Goal: Transaction & Acquisition: Purchase product/service

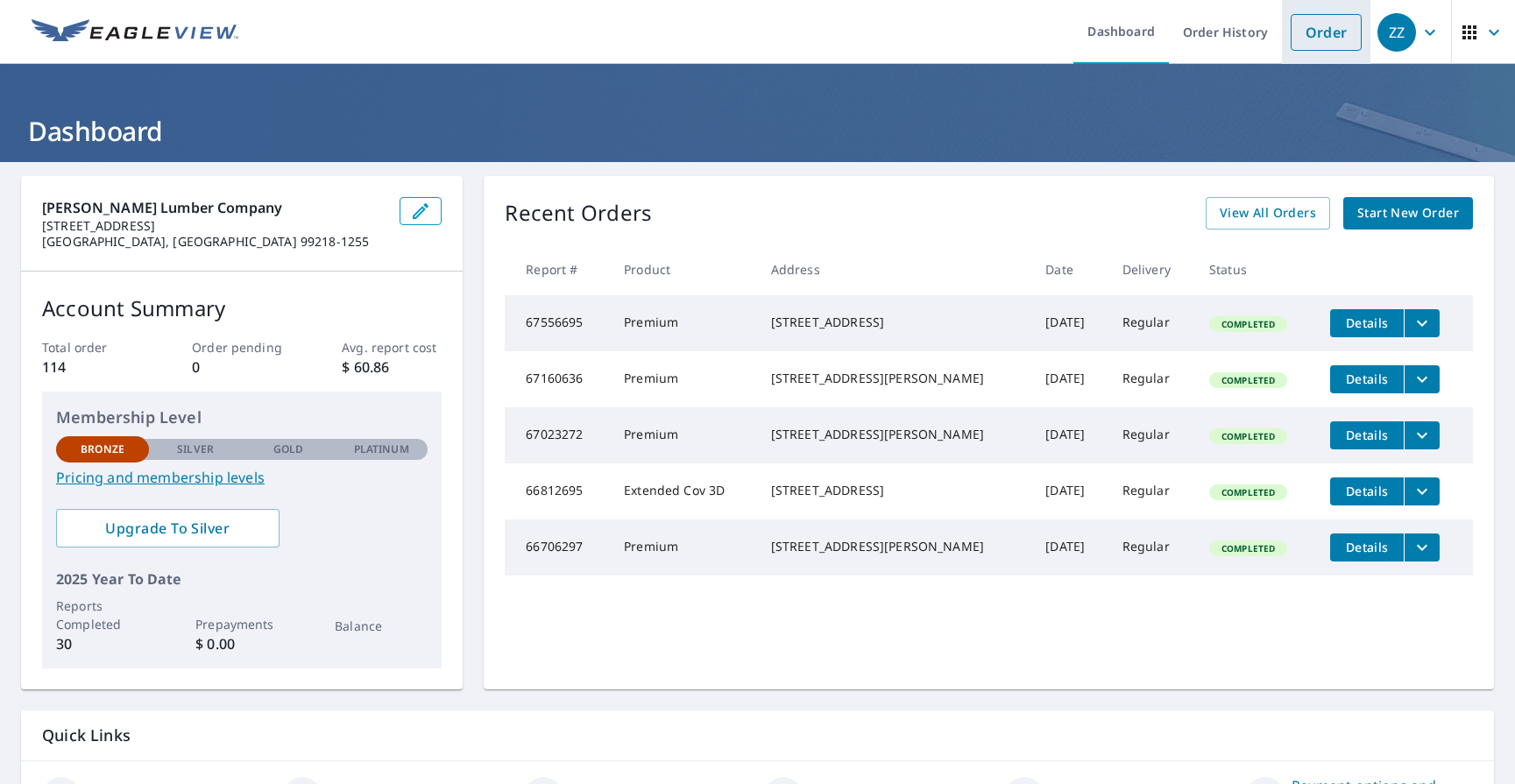
click at [1318, 40] on link "Order" at bounding box center [1326, 32] width 71 height 37
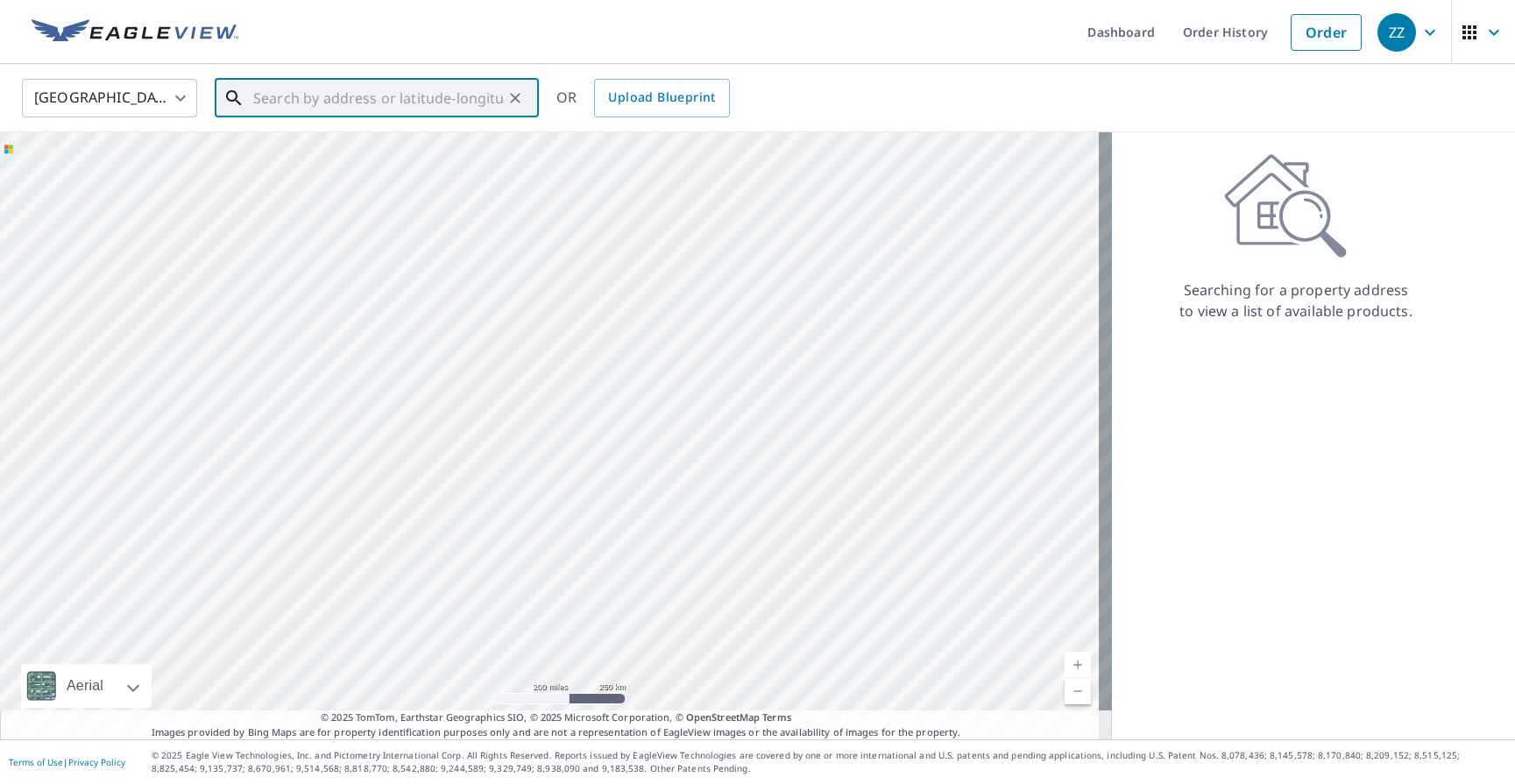
click at [435, 114] on input "text" at bounding box center [377, 98] width 250 height 49
type input "3"
click at [363, 149] on span "[STREET_ADDRESS]" at bounding box center [387, 148] width 275 height 21
type input "[STREET_ADDRESS]"
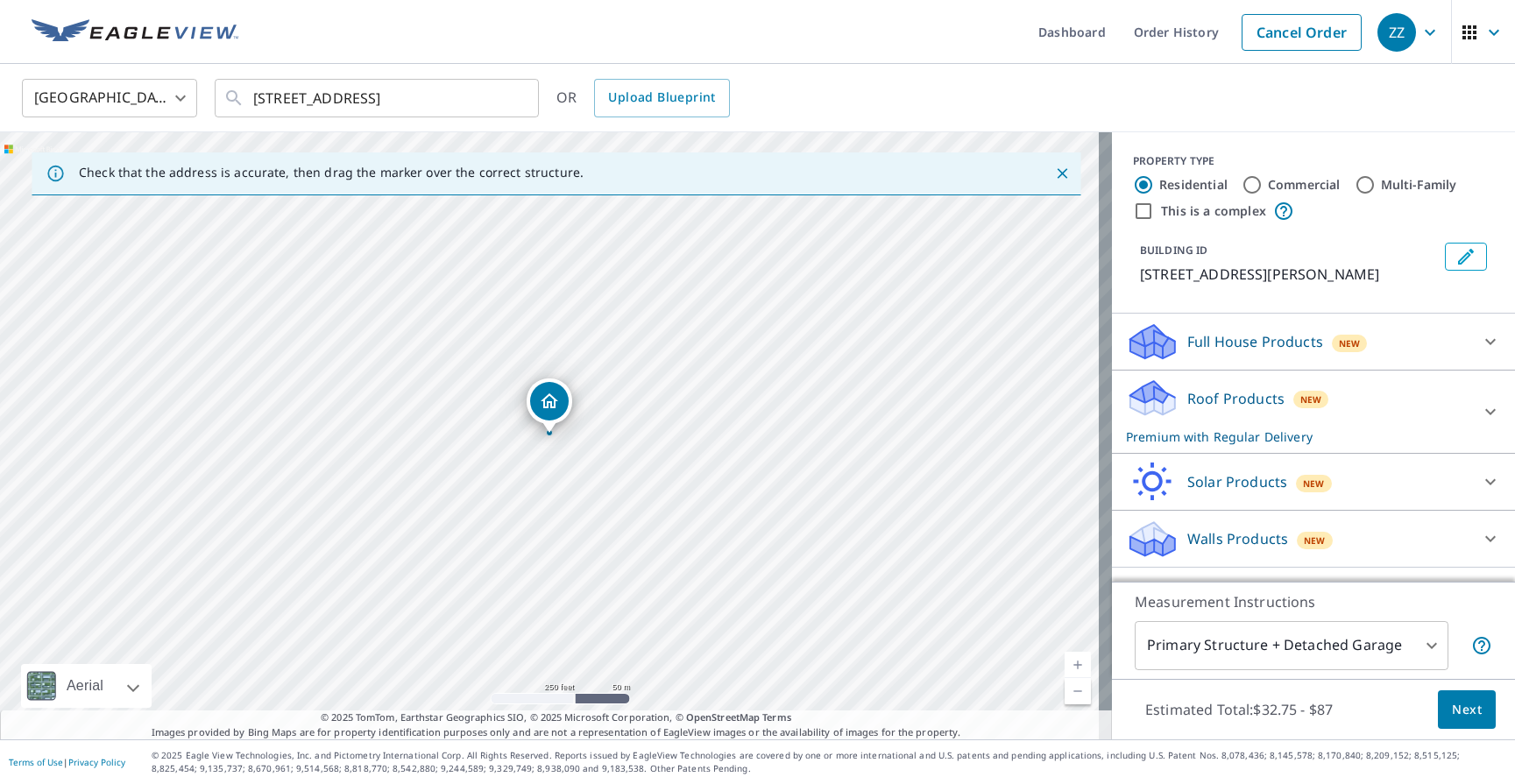
click at [1419, 649] on body "ZZ ZZ Dashboard Order History Cancel Order ZZ [GEOGRAPHIC_DATA] US ​ [STREET_AD…" at bounding box center [758, 392] width 1515 height 784
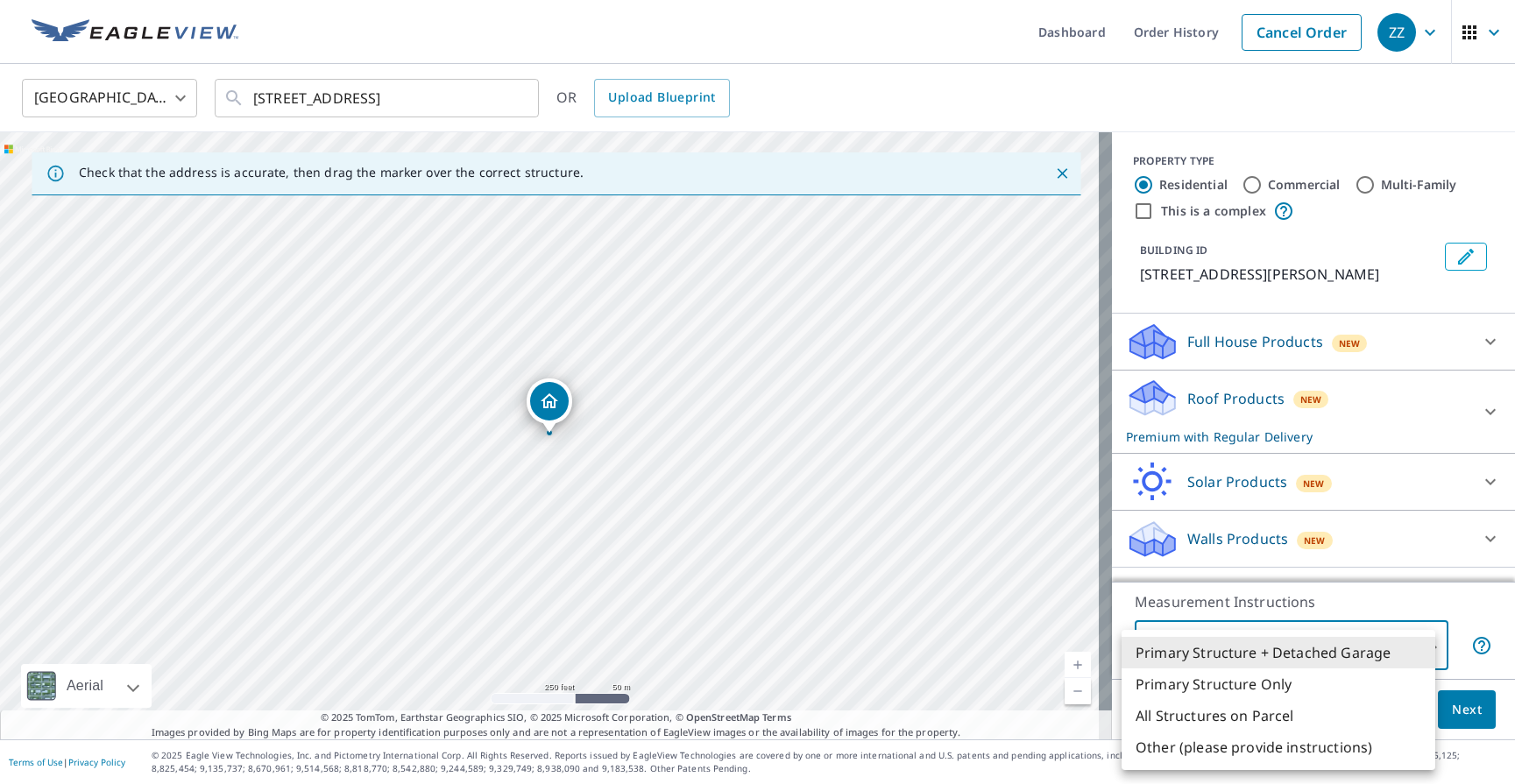
click at [1302, 689] on li "Primary Structure Only" at bounding box center [1278, 685] width 314 height 32
type input "2"
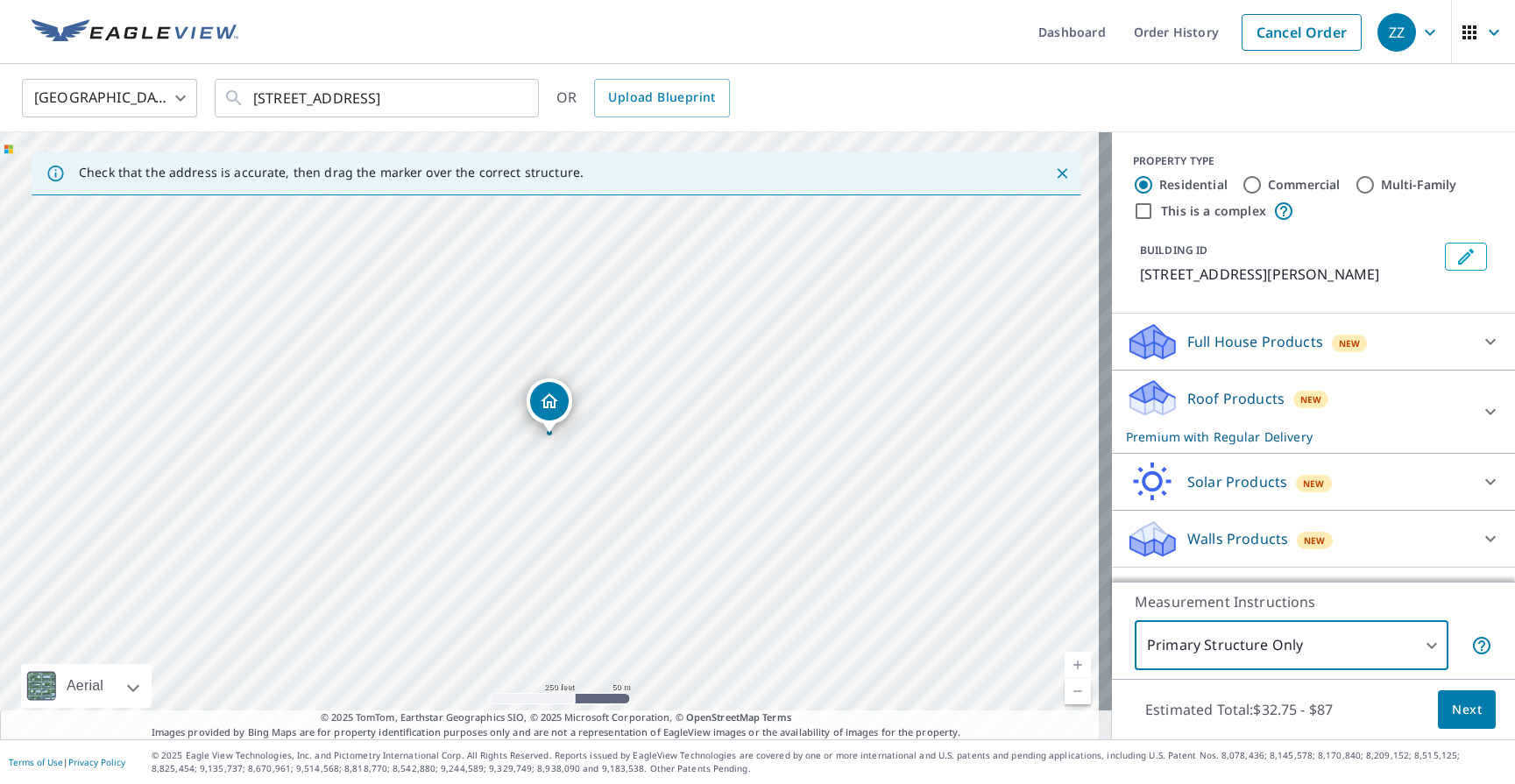
click at [1454, 714] on span "Next" at bounding box center [1467, 710] width 30 height 22
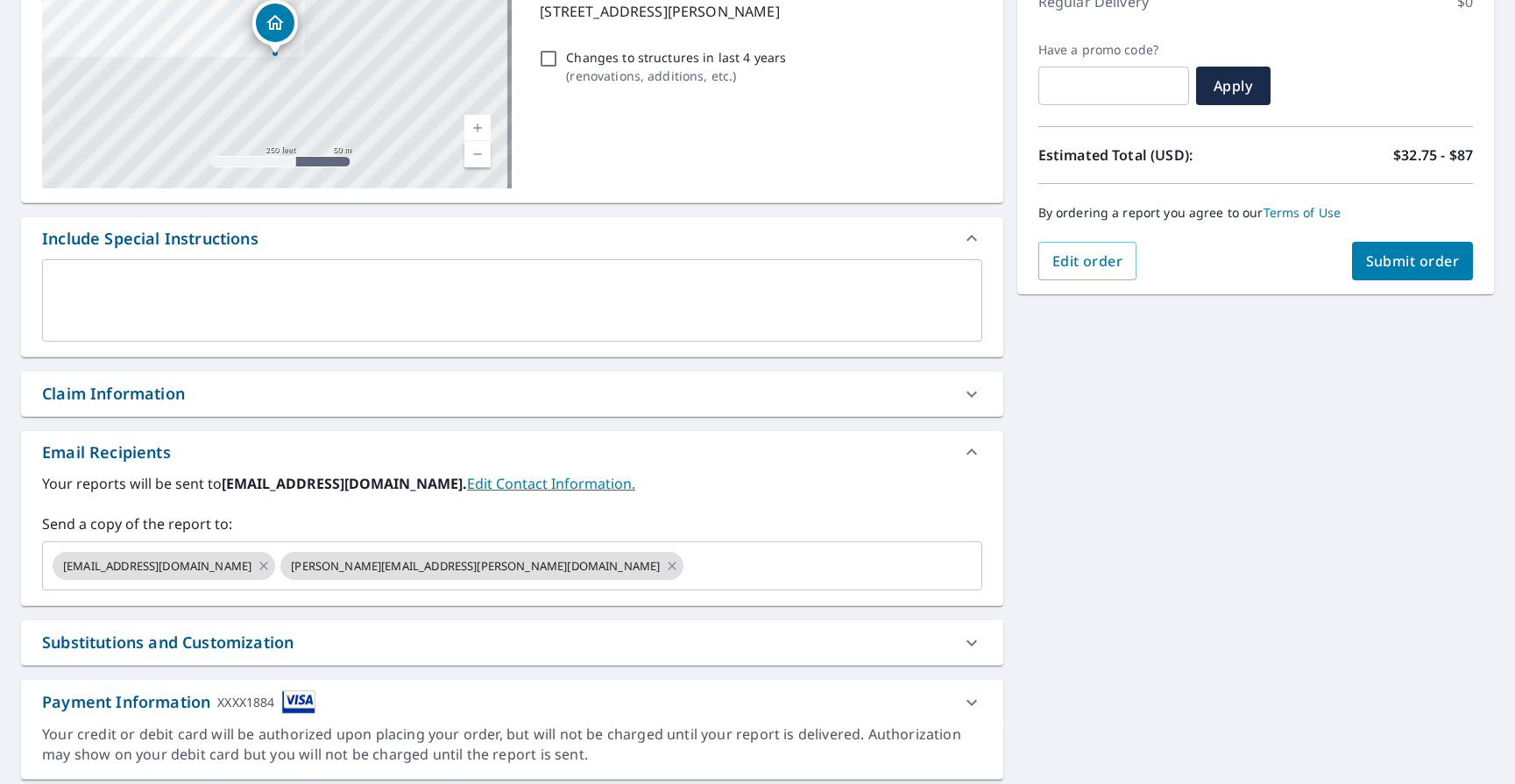
scroll to position [318, 0]
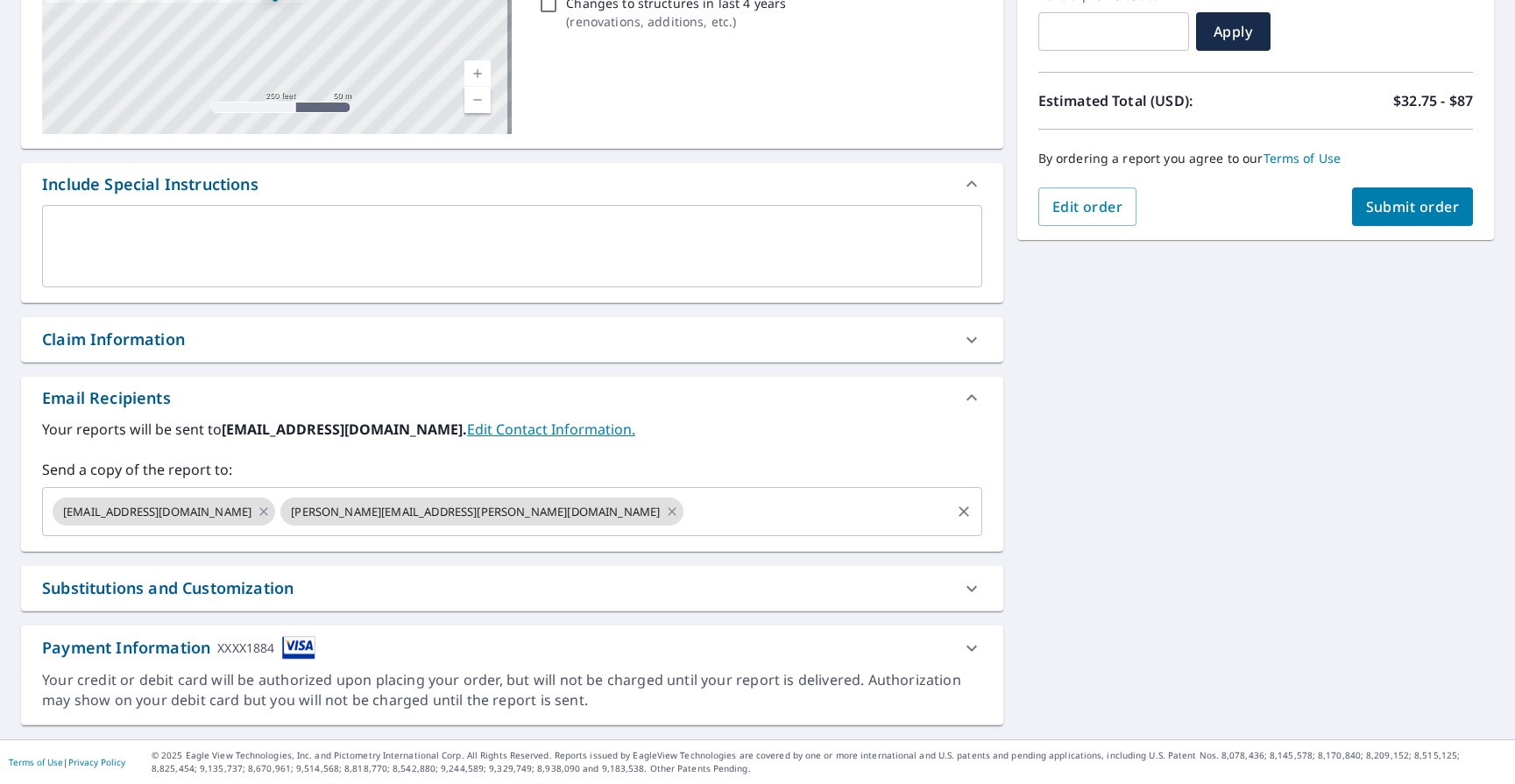
click at [686, 510] on input "text" at bounding box center [816, 510] width 261 height 33
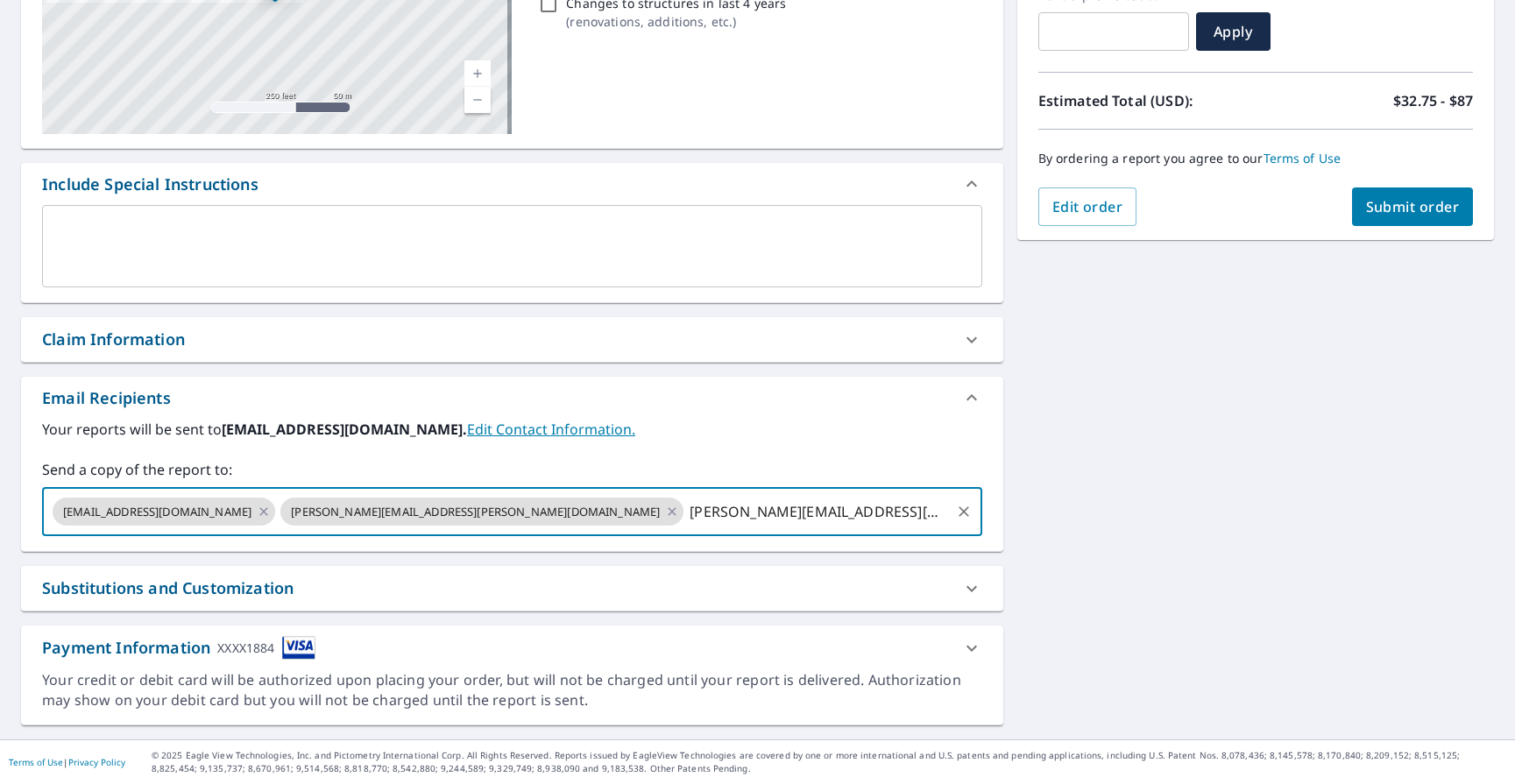
type input "[PERSON_NAME][EMAIL_ADDRESS][PERSON_NAME][DOMAIN_NAME]"
click at [1202, 575] on div "[STREET_ADDRESS] A standard road map Aerial A detailed look from above Labels L…" at bounding box center [758, 291] width 1515 height 896
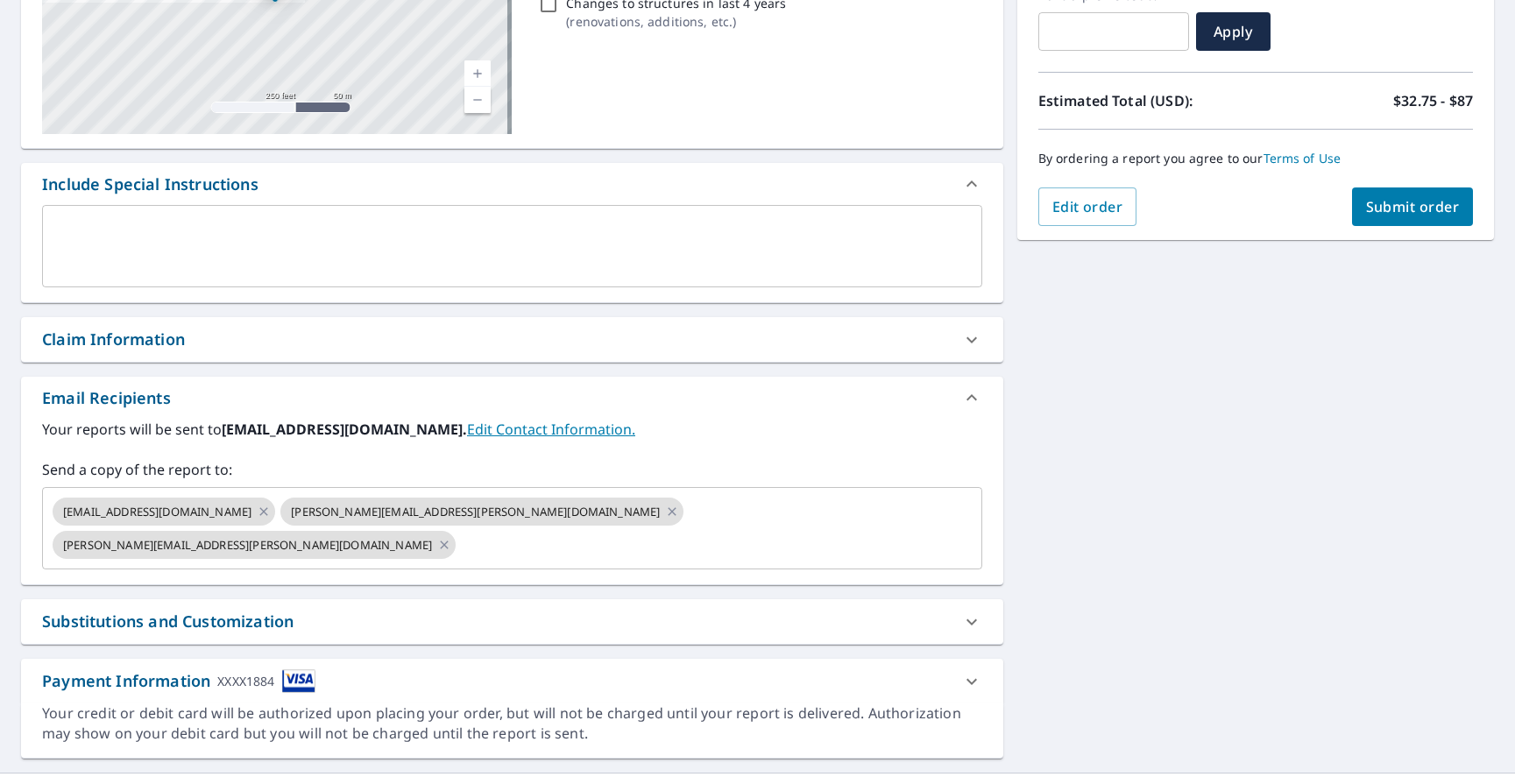
click at [1429, 210] on span "Submit order" at bounding box center [1413, 206] width 94 height 19
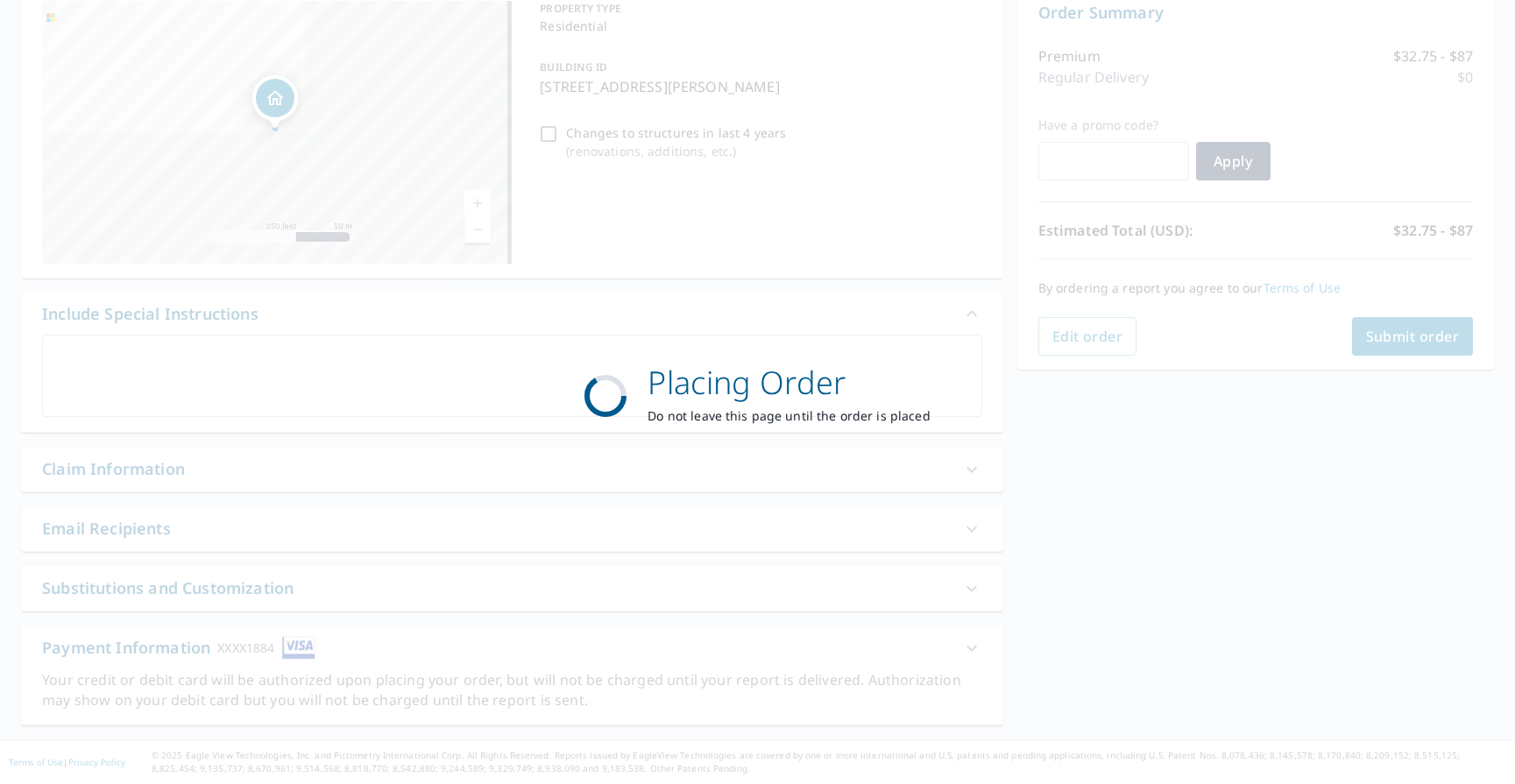
scroll to position [189, 0]
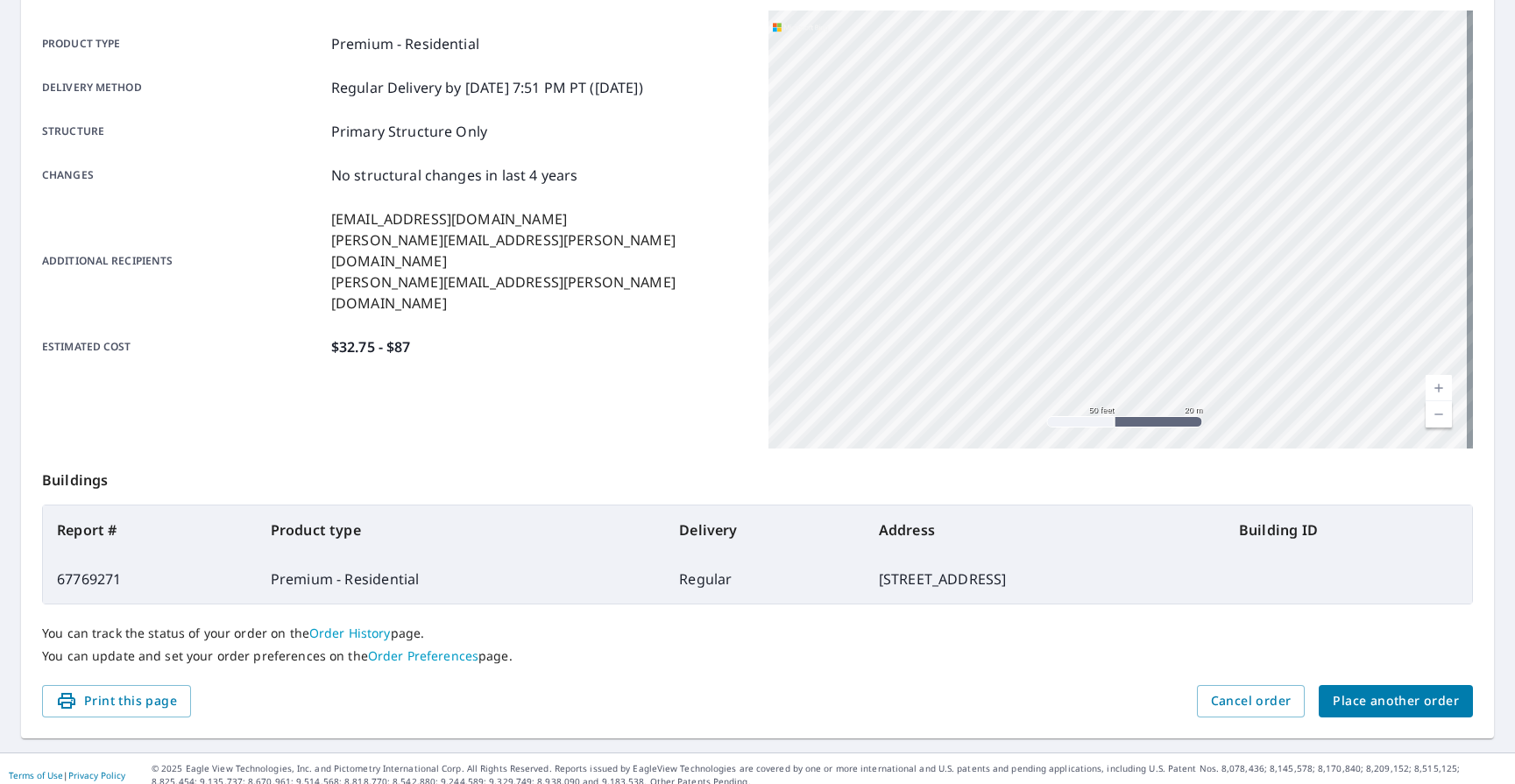
scroll to position [247, 0]
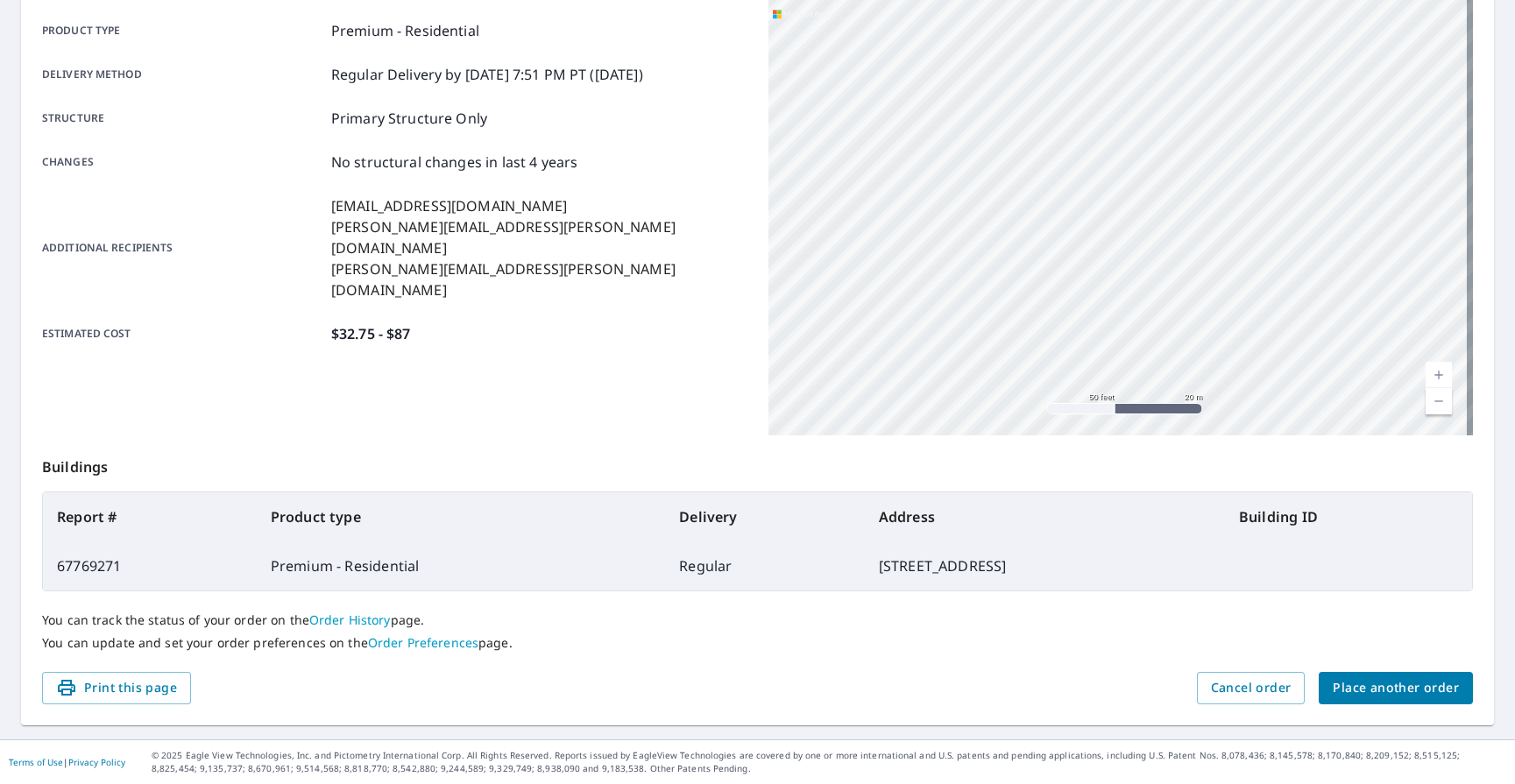
click at [1397, 685] on span "Place another order" at bounding box center [1396, 688] width 126 height 22
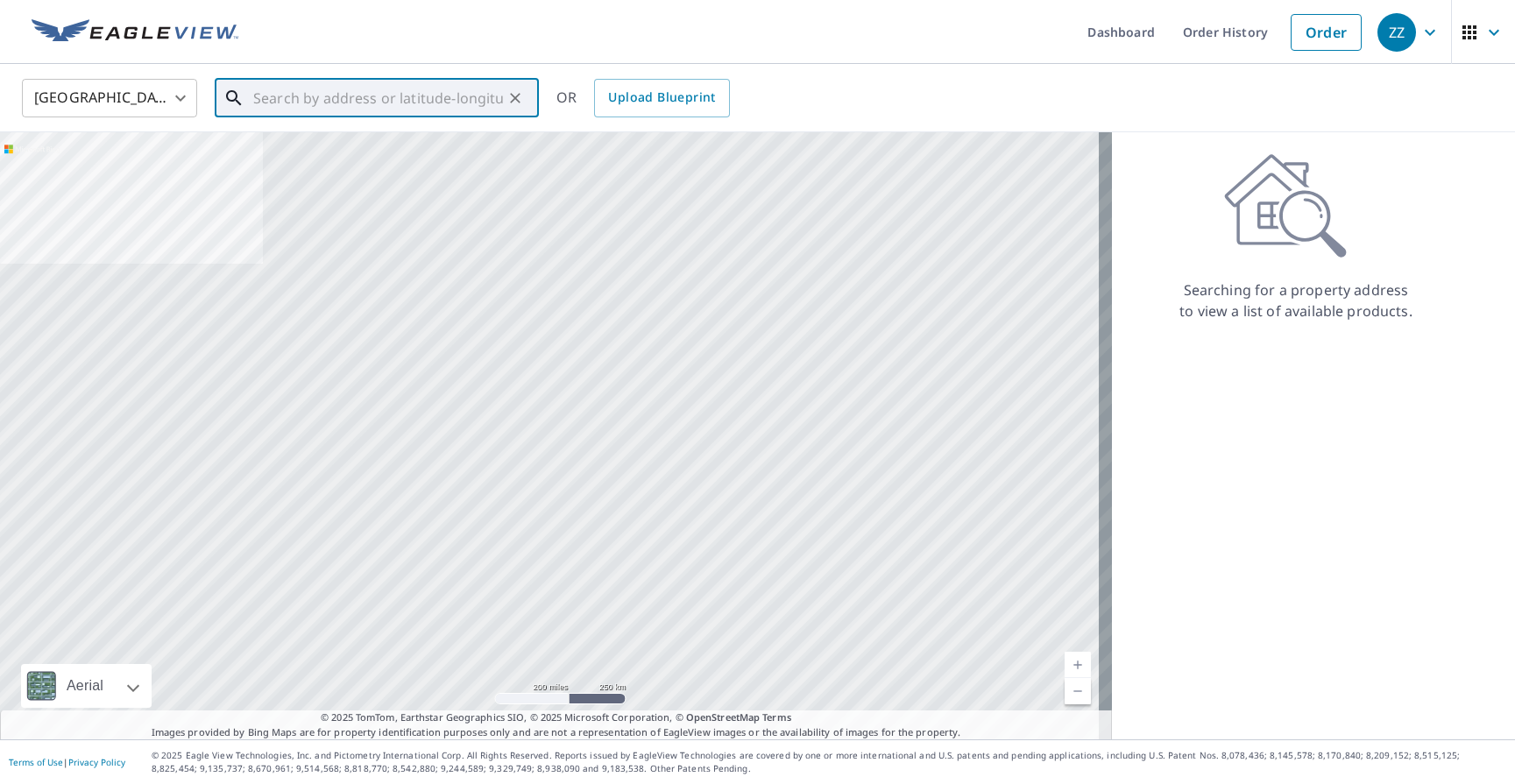
click at [381, 102] on input "text" at bounding box center [377, 98] width 250 height 49
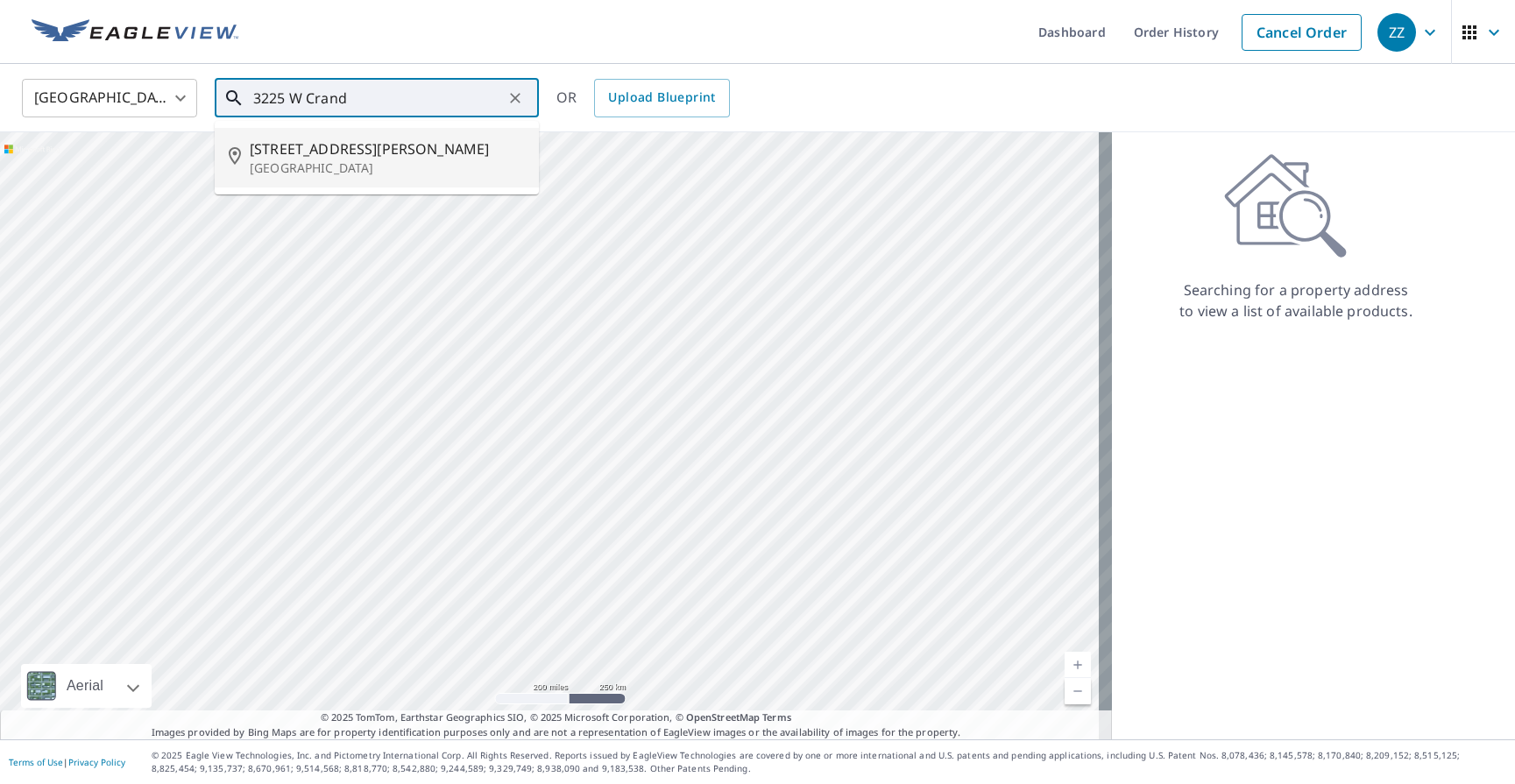
click at [351, 165] on p "[GEOGRAPHIC_DATA]" at bounding box center [387, 168] width 275 height 18
type input "[STREET_ADDRESS][PERSON_NAME]"
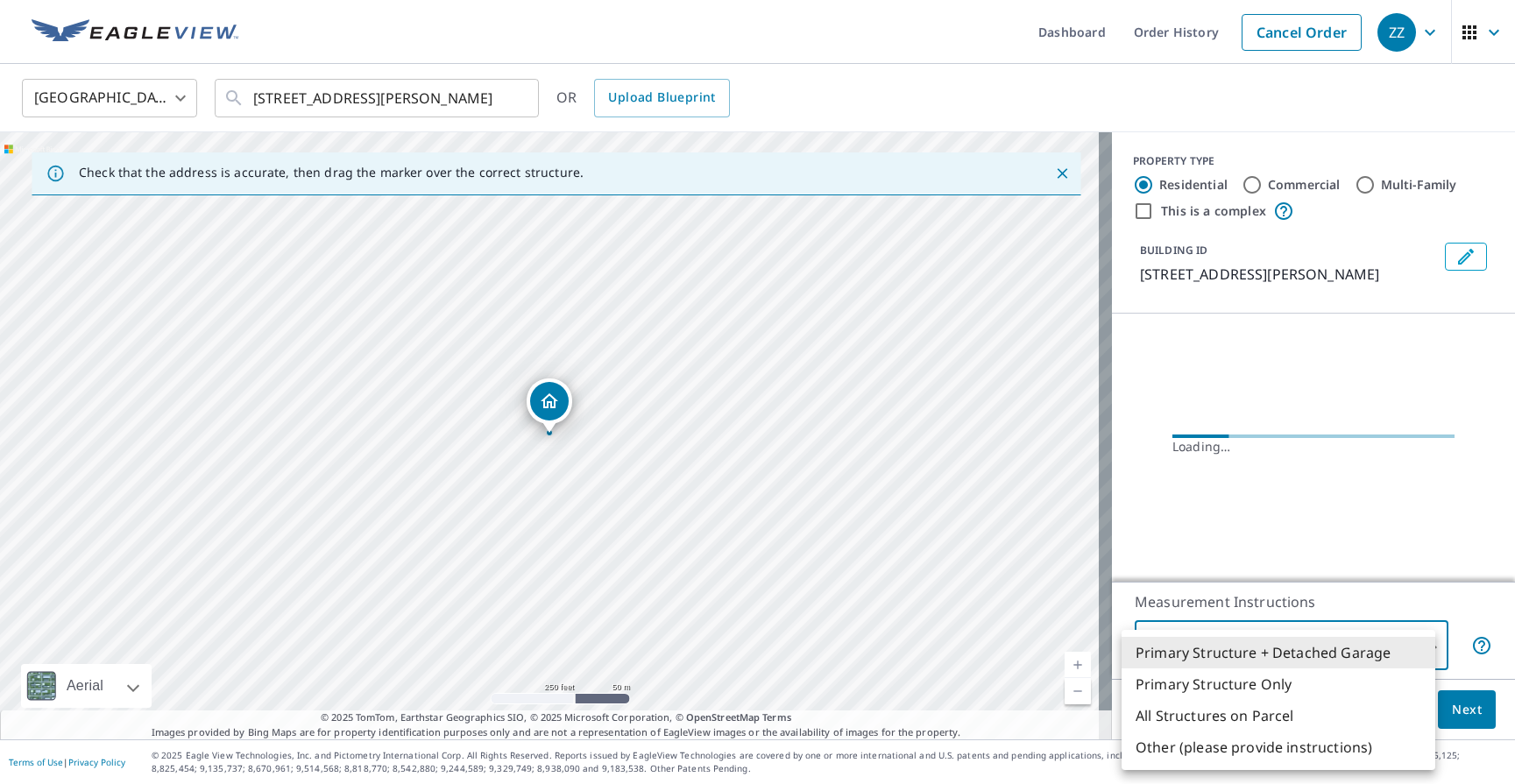
click at [1418, 650] on body "ZZ ZZ Dashboard Order History Cancel Order ZZ [GEOGRAPHIC_DATA] [GEOGRAPHIC_DAT…" at bounding box center [758, 392] width 1515 height 784
click at [1237, 686] on li "Primary Structure Only" at bounding box center [1278, 685] width 314 height 32
type input "2"
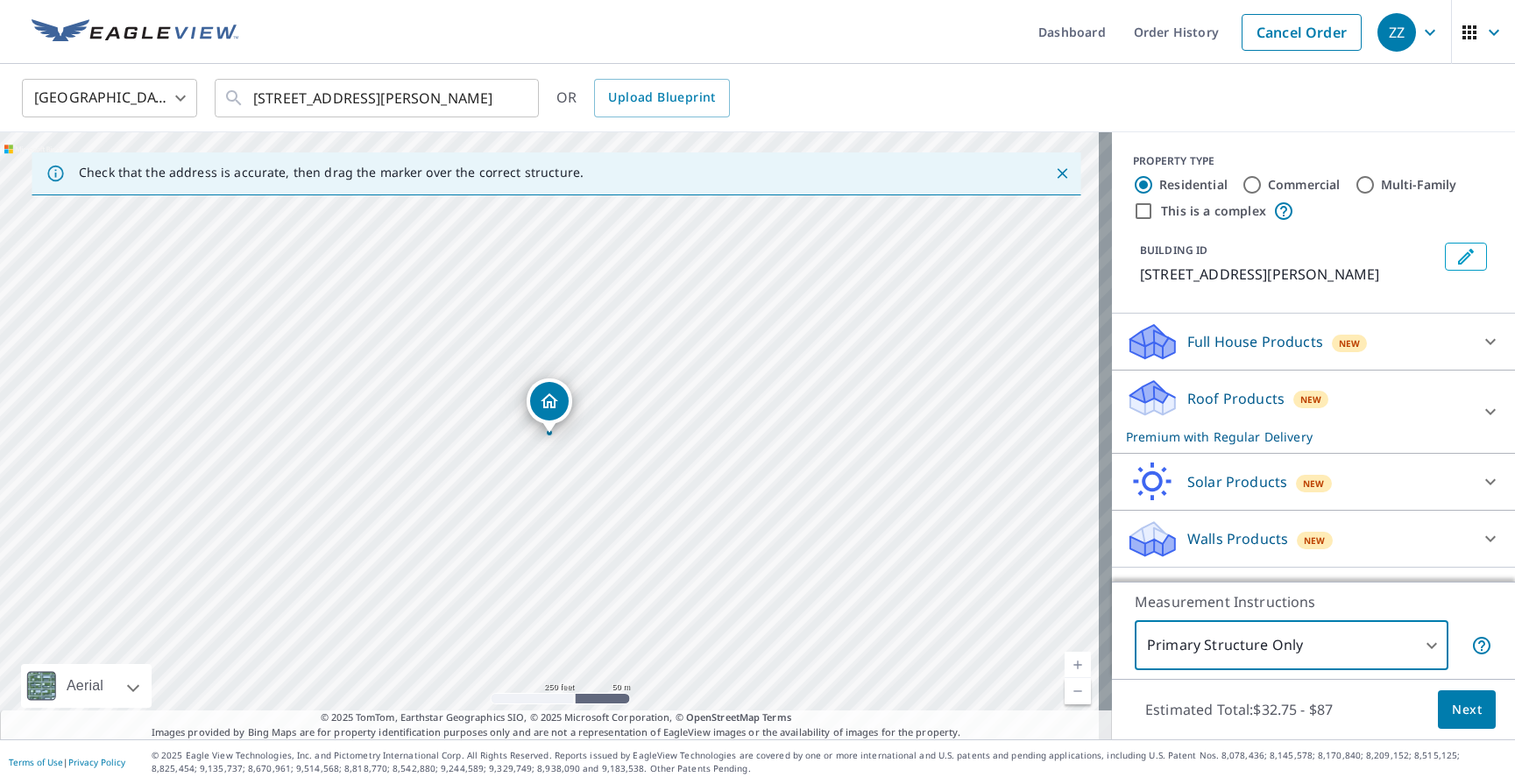
click at [1452, 712] on span "Next" at bounding box center [1467, 710] width 30 height 22
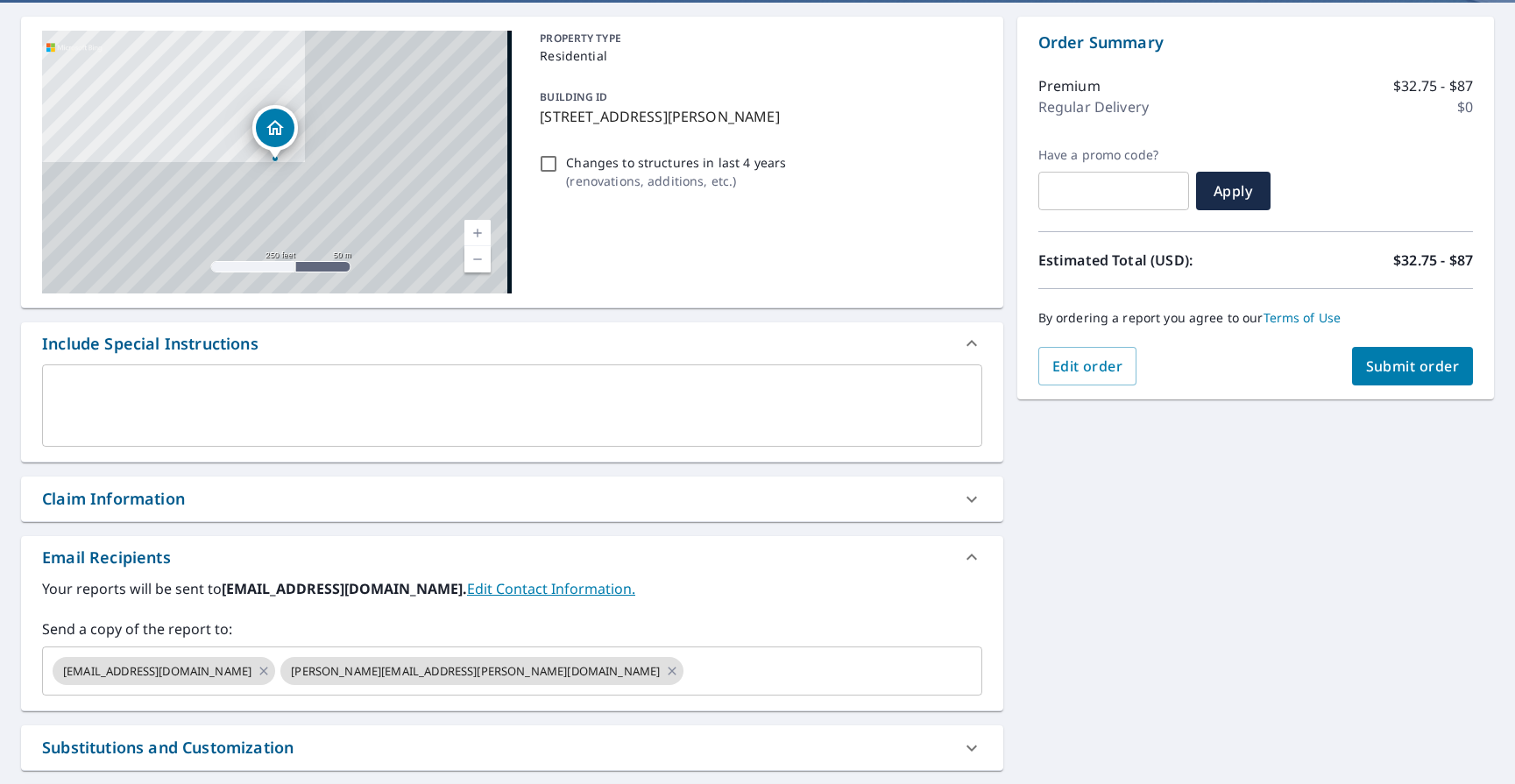
scroll to position [318, 0]
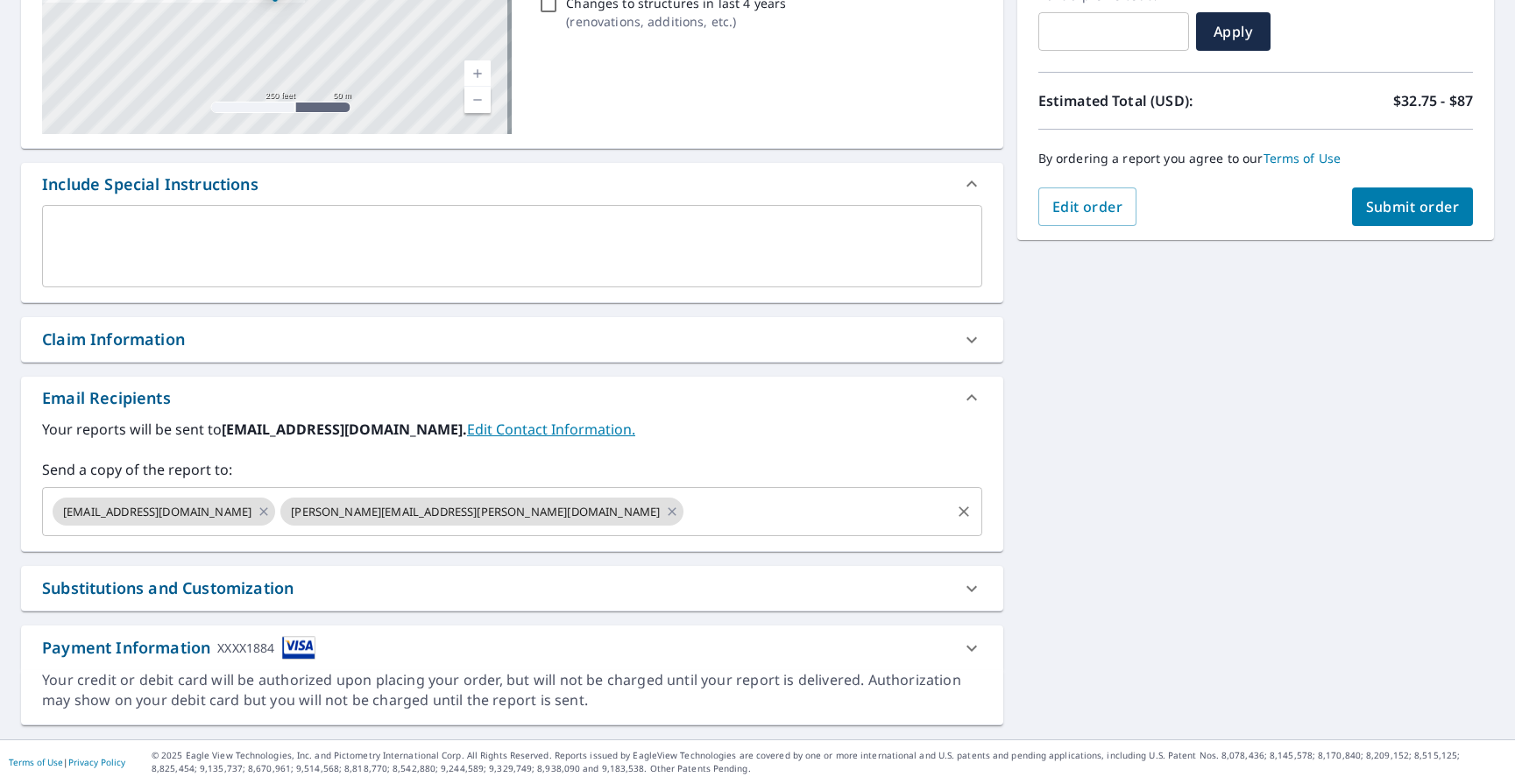
click at [686, 499] on input "text" at bounding box center [816, 510] width 261 height 33
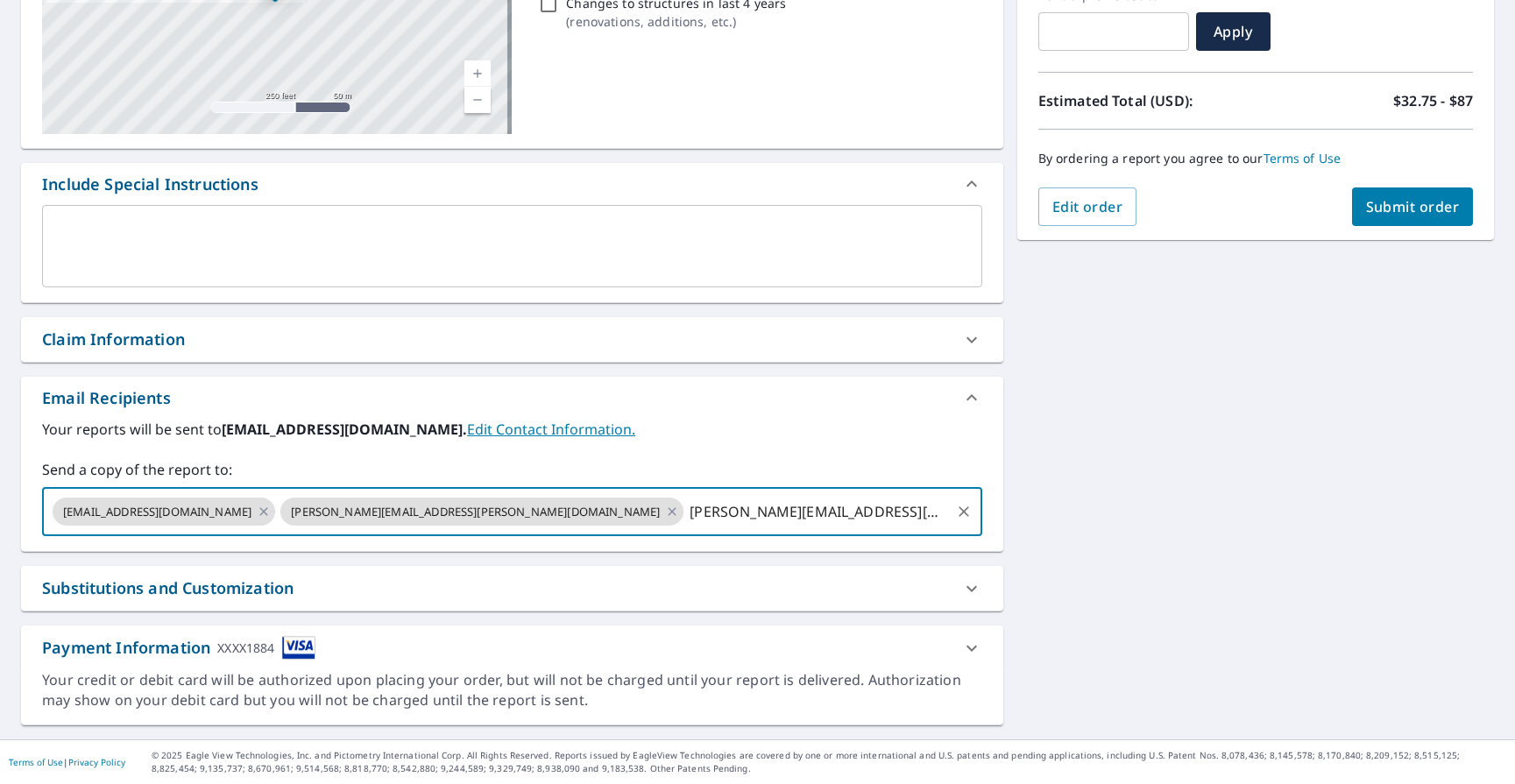
type input "[PERSON_NAME][EMAIL_ADDRESS][PERSON_NAME][DOMAIN_NAME]"
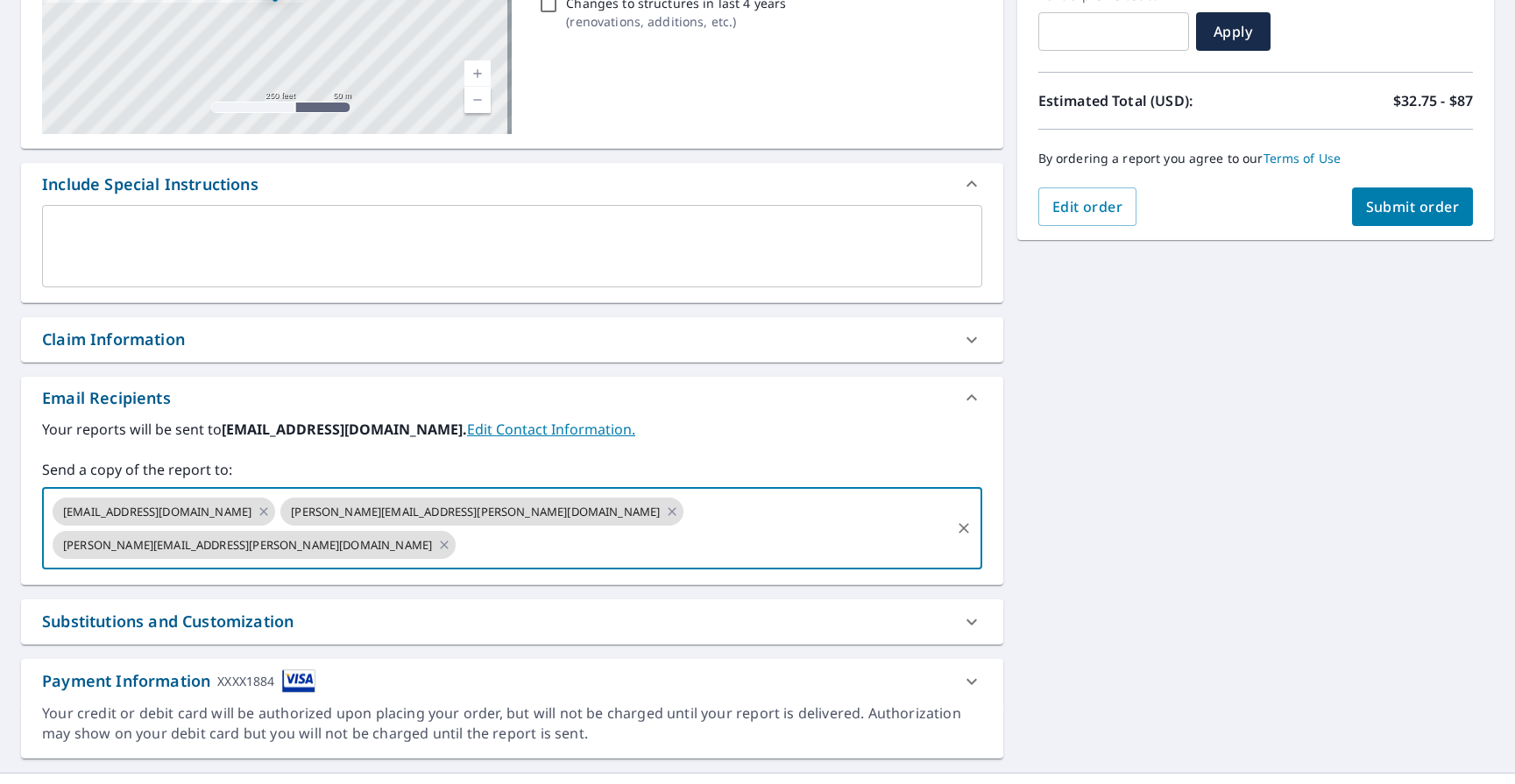
click at [1407, 207] on span "Submit order" at bounding box center [1413, 206] width 94 height 19
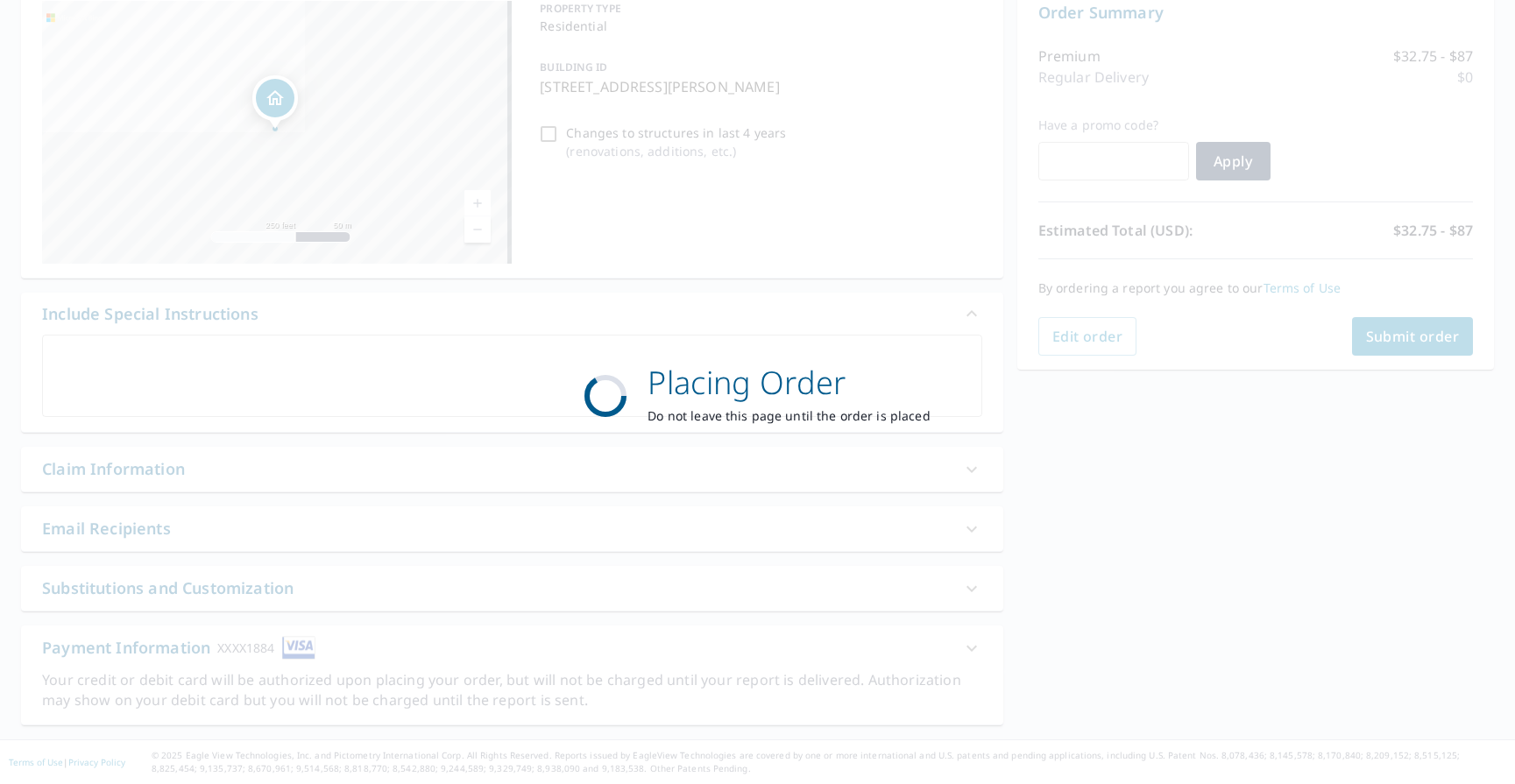
scroll to position [189, 0]
